Goal: Check status: Check status

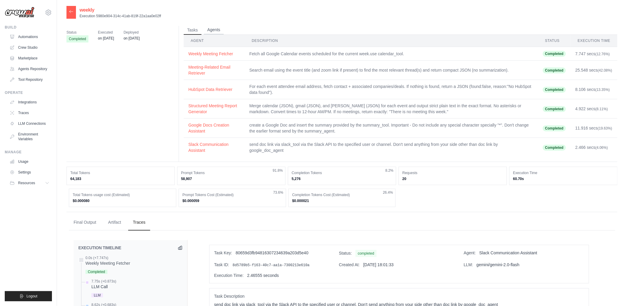
click at [220, 30] on button "Agents" at bounding box center [214, 30] width 20 height 9
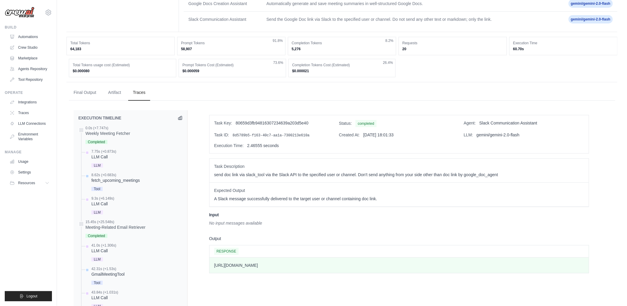
scroll to position [69, 0]
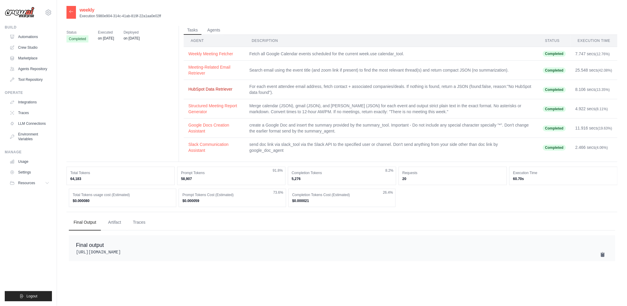
click at [202, 91] on button "HubSpot Data Retriever" at bounding box center [214, 89] width 52 height 6
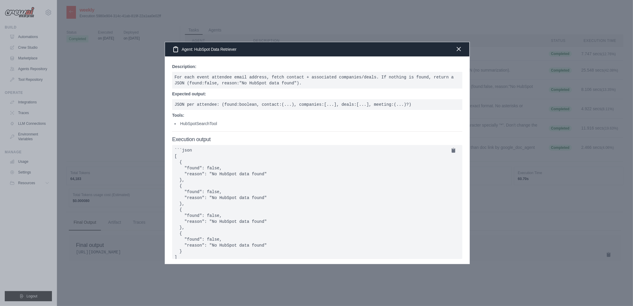
click at [458, 49] on icon "button" at bounding box center [459, 49] width 4 height 4
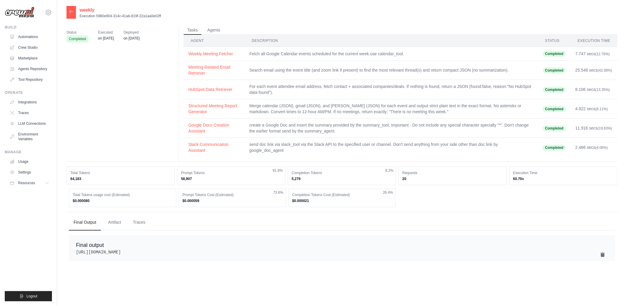
scroll to position [12, 0]
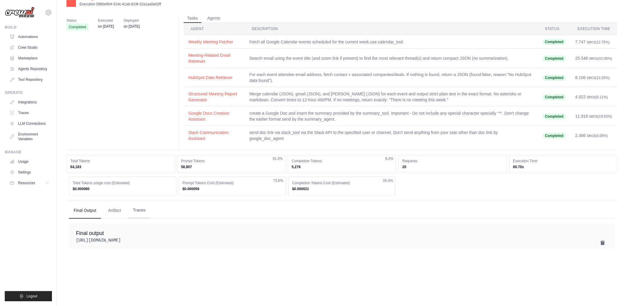
click at [148, 214] on button "Traces" at bounding box center [139, 210] width 22 height 16
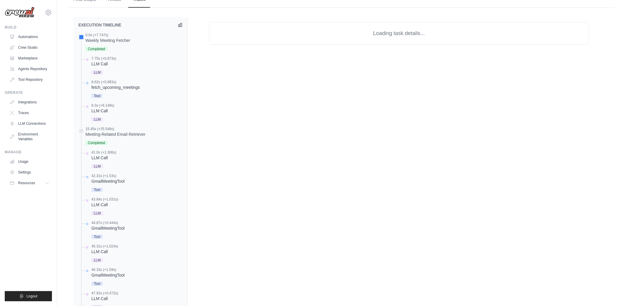
scroll to position [227, 0]
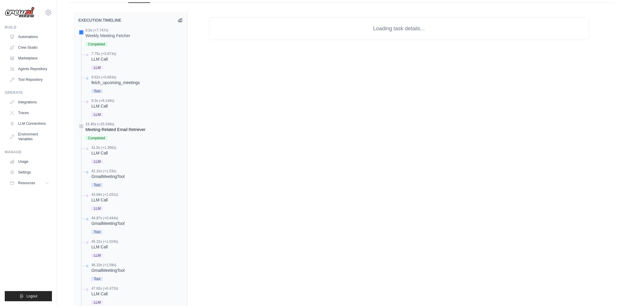
click at [81, 128] on div at bounding box center [81, 125] width 5 height 5
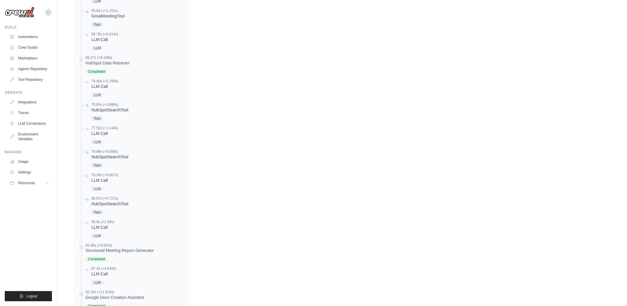
scroll to position [880, 0]
click at [79, 200] on div at bounding box center [81, 200] width 5 height 5
click at [85, 202] on div "116.03s (+2.466s) Slack Communication Assistant" at bounding box center [130, 206] width 104 height 20
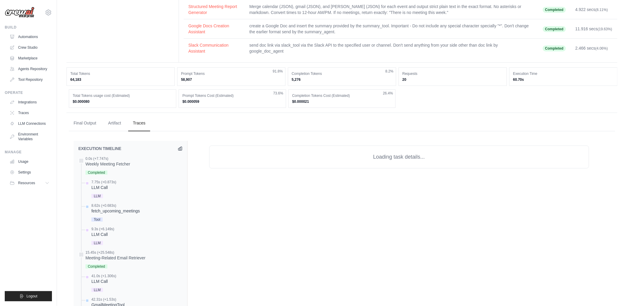
scroll to position [113, 0]
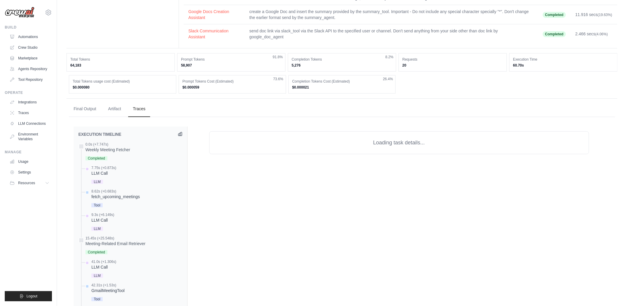
click at [179, 136] on icon at bounding box center [180, 134] width 4 height 4
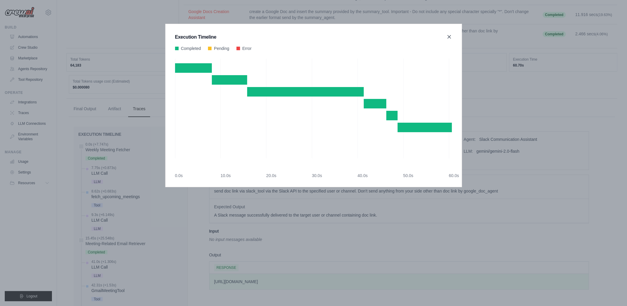
click at [451, 37] on icon at bounding box center [449, 37] width 6 height 6
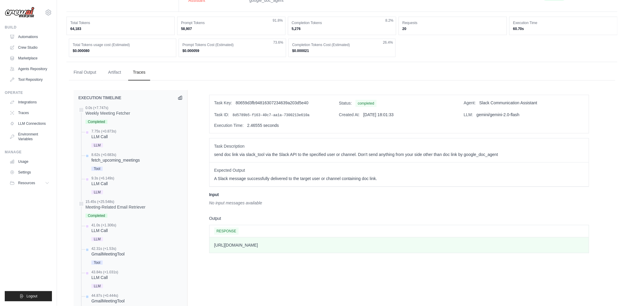
scroll to position [0, 0]
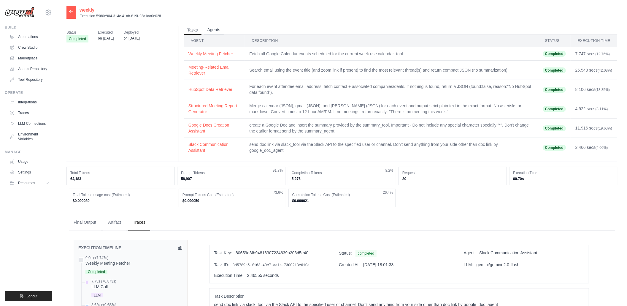
click at [221, 27] on button "Agents" at bounding box center [214, 30] width 20 height 9
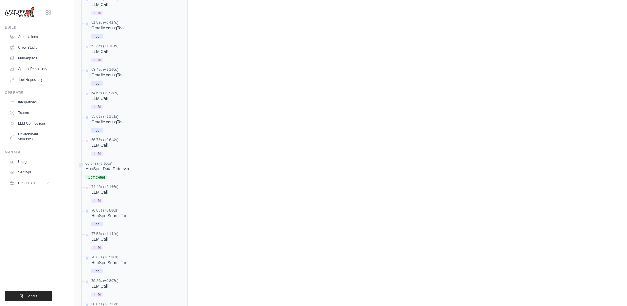
scroll to position [585, 0]
